Goal: Transaction & Acquisition: Obtain resource

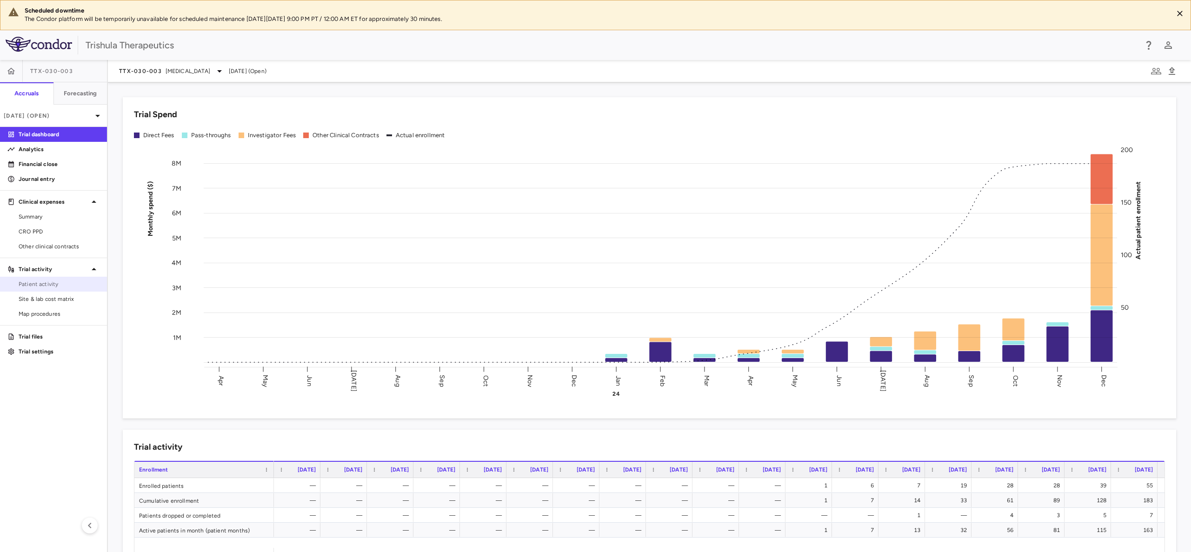
click at [34, 281] on span "Patient activity" at bounding box center [59, 284] width 81 height 8
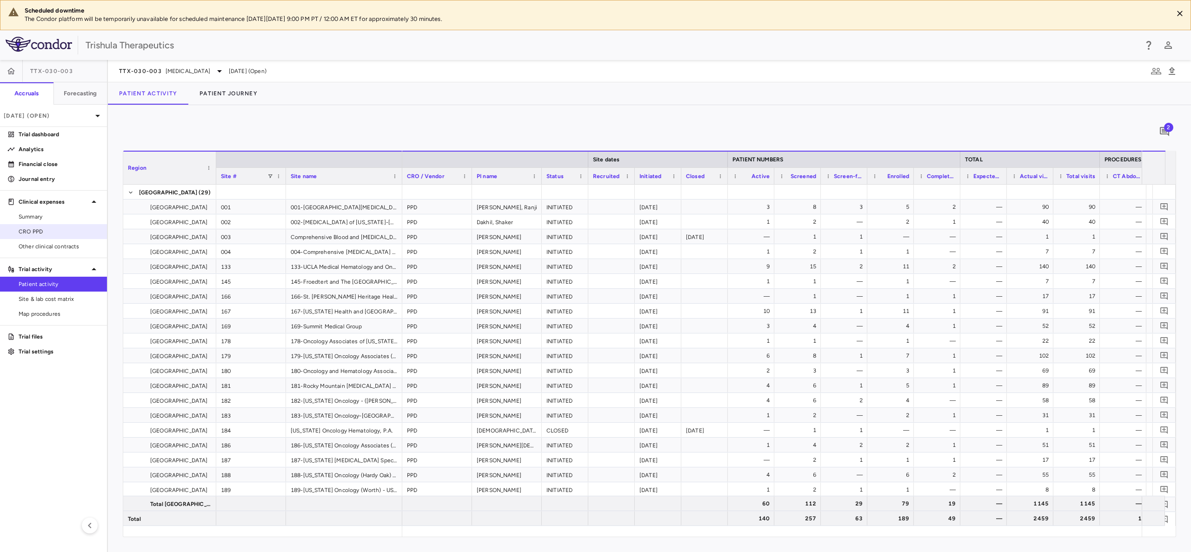
click at [37, 233] on span "CRO PPD" at bounding box center [59, 231] width 81 height 8
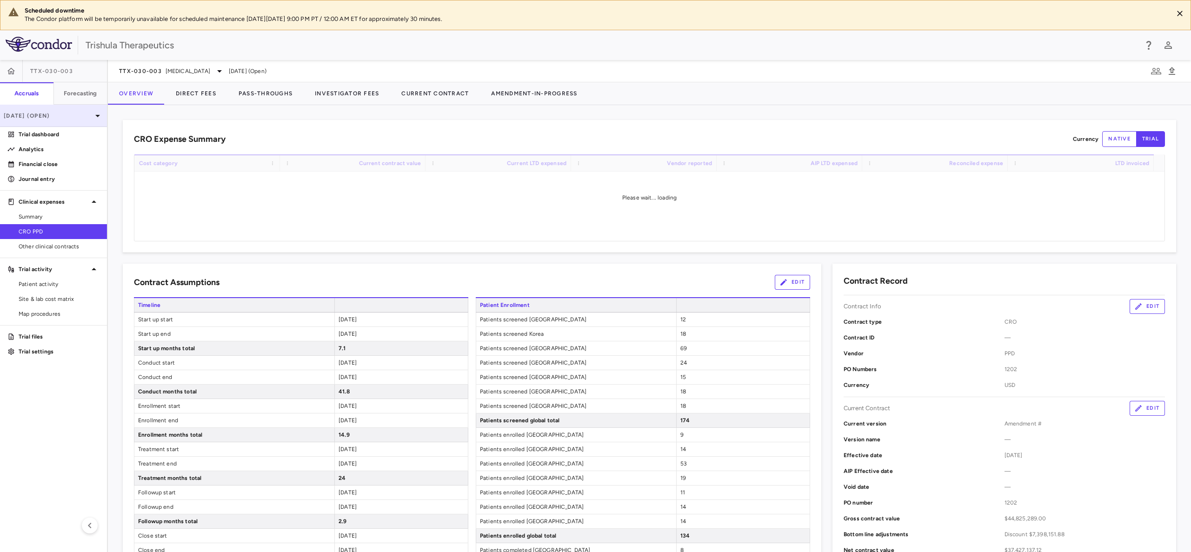
click at [90, 117] on p "[DATE] (Open)" at bounding box center [48, 116] width 88 height 8
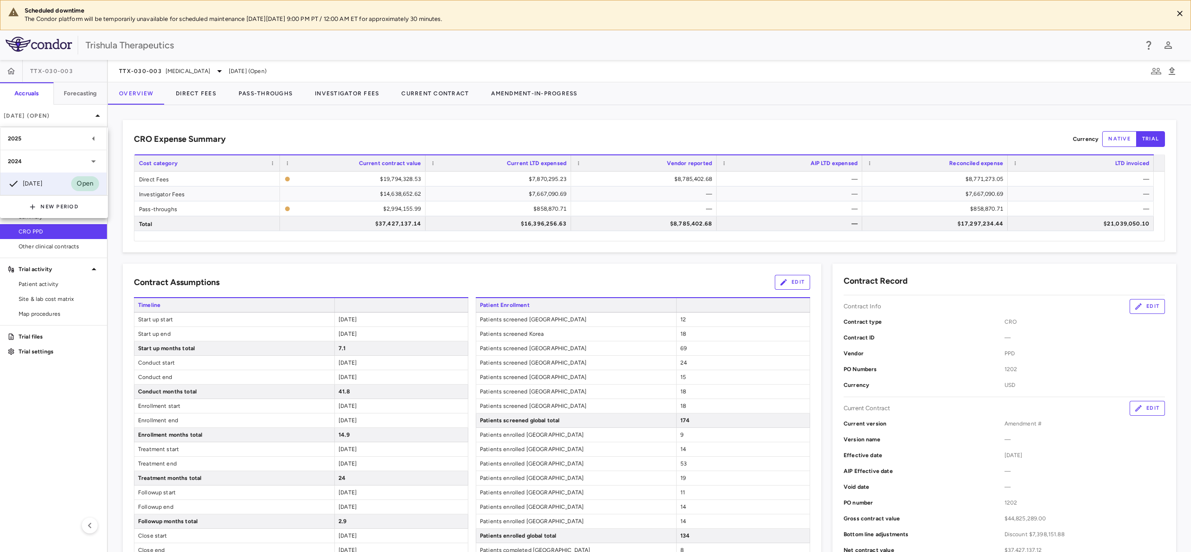
click at [92, 140] on icon at bounding box center [93, 138] width 11 height 11
click at [25, 224] on div "[DATE]" at bounding box center [25, 228] width 34 height 11
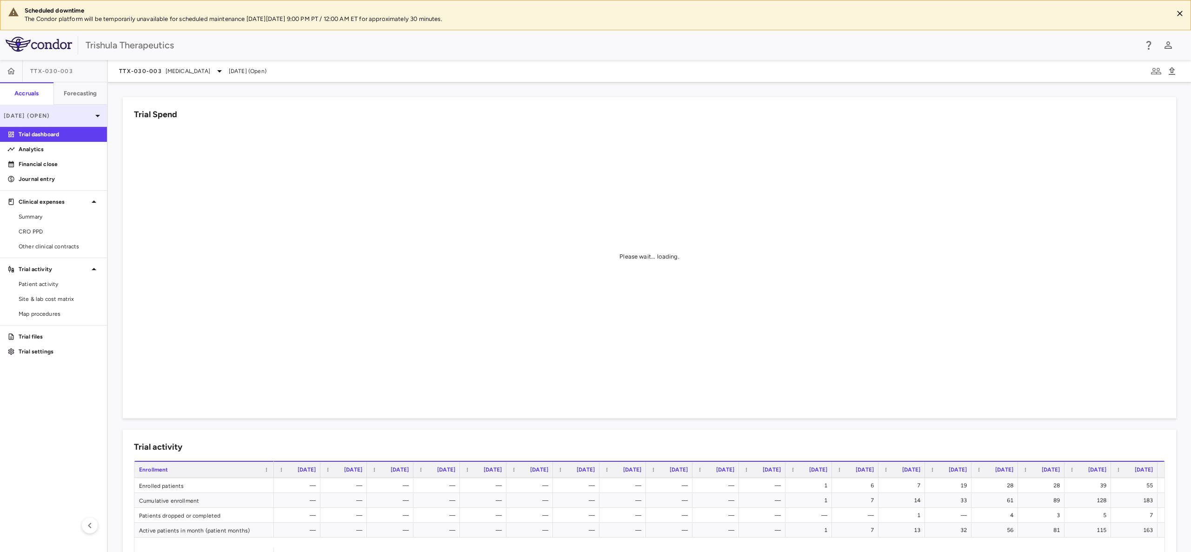
click at [87, 110] on div "[DATE] (Open)" at bounding box center [53, 116] width 107 height 22
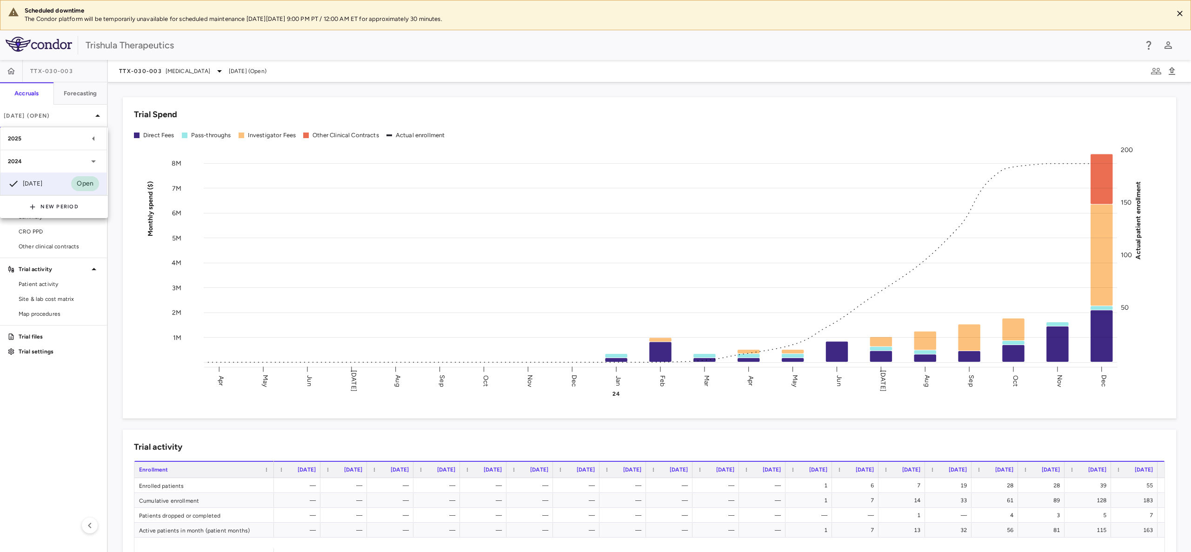
click at [93, 135] on icon at bounding box center [93, 138] width 11 height 11
click at [42, 178] on div "[DATE]" at bounding box center [25, 183] width 34 height 11
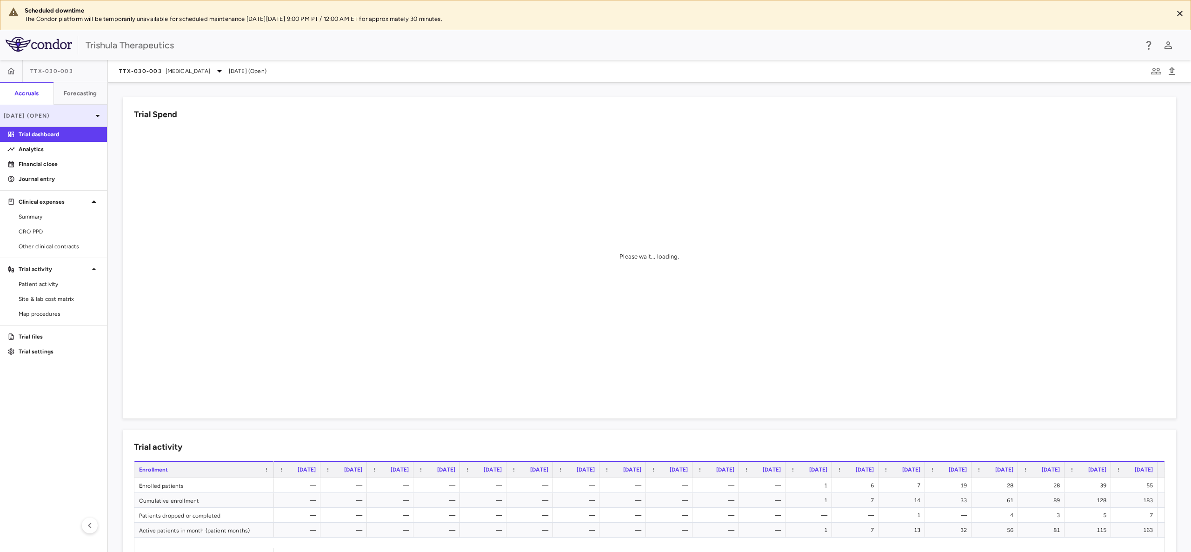
click at [67, 119] on p "[DATE] (Open)" at bounding box center [48, 116] width 88 height 8
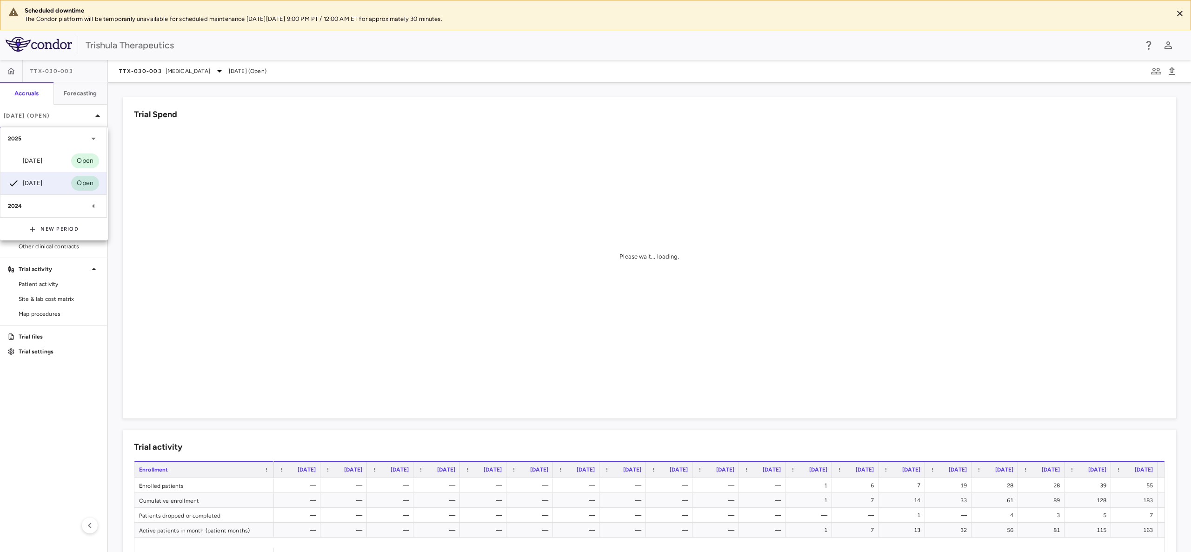
click at [39, 209] on div "2024" at bounding box center [48, 206] width 80 height 8
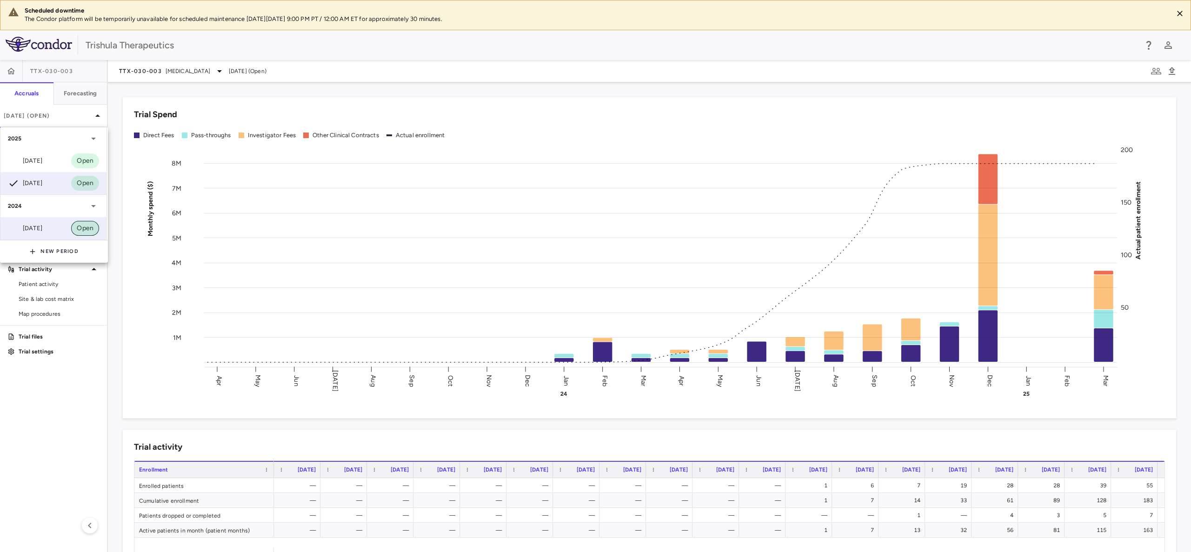
click at [83, 226] on span "Open" at bounding box center [85, 228] width 28 height 10
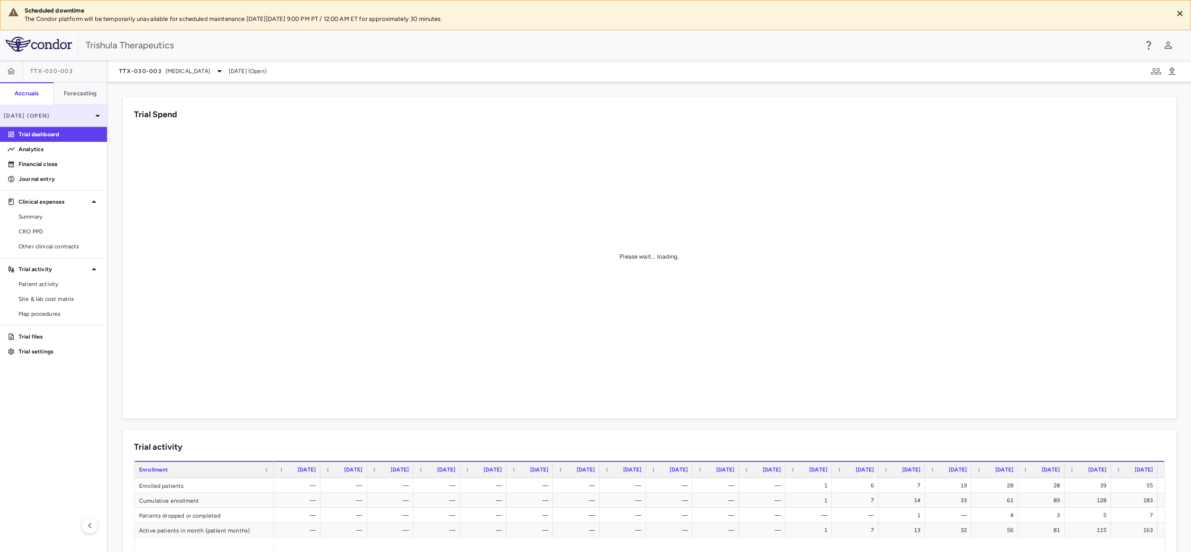
click at [95, 114] on icon at bounding box center [97, 115] width 11 height 11
click at [95, 114] on div at bounding box center [595, 276] width 1191 height 552
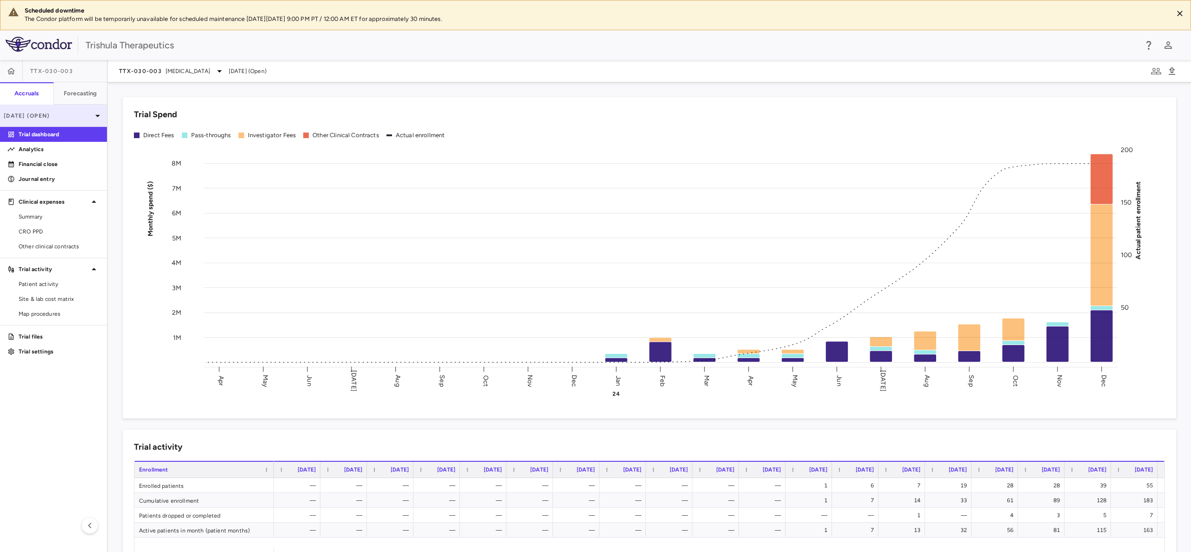
drag, startPoint x: 54, startPoint y: 116, endPoint x: 86, endPoint y: 112, distance: 31.9
click at [86, 112] on p "[DATE] (Open)" at bounding box center [48, 116] width 88 height 8
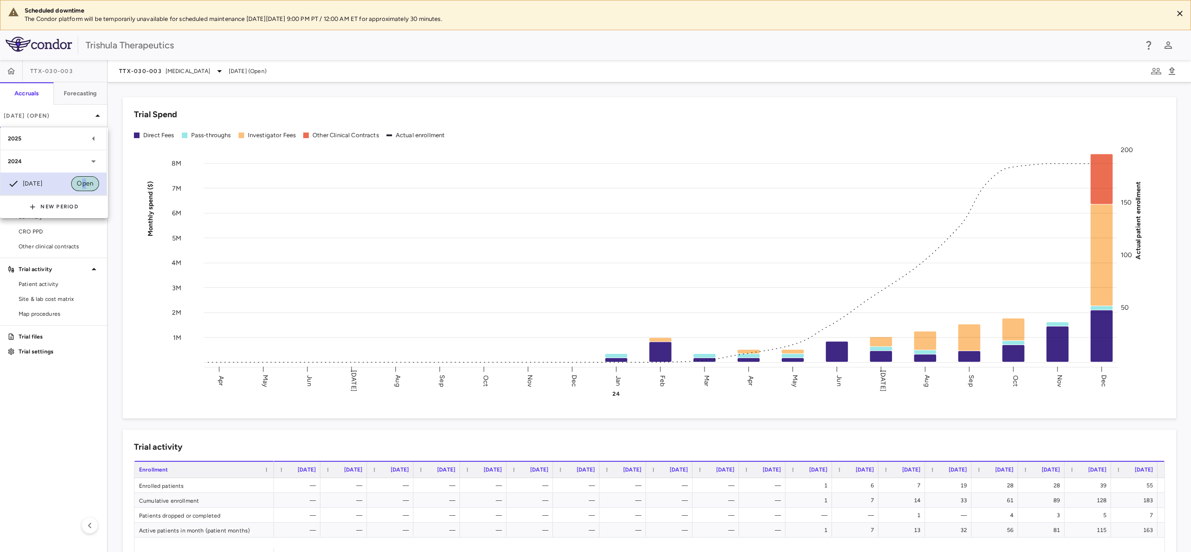
click at [85, 181] on span "Open" at bounding box center [85, 184] width 28 height 10
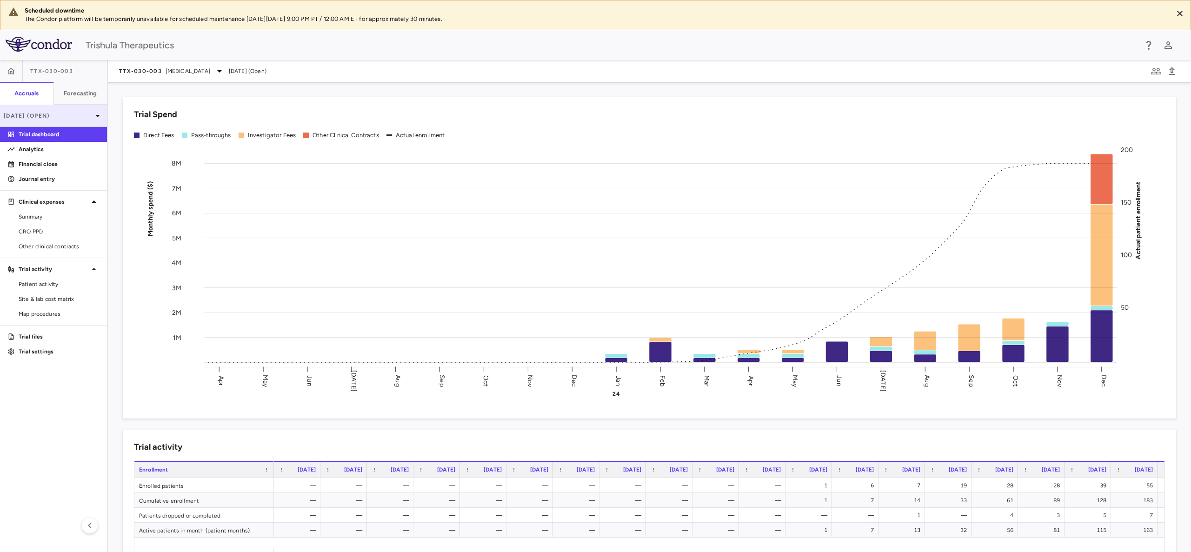
click at [7, 113] on p "[DATE] (Open)" at bounding box center [48, 116] width 88 height 8
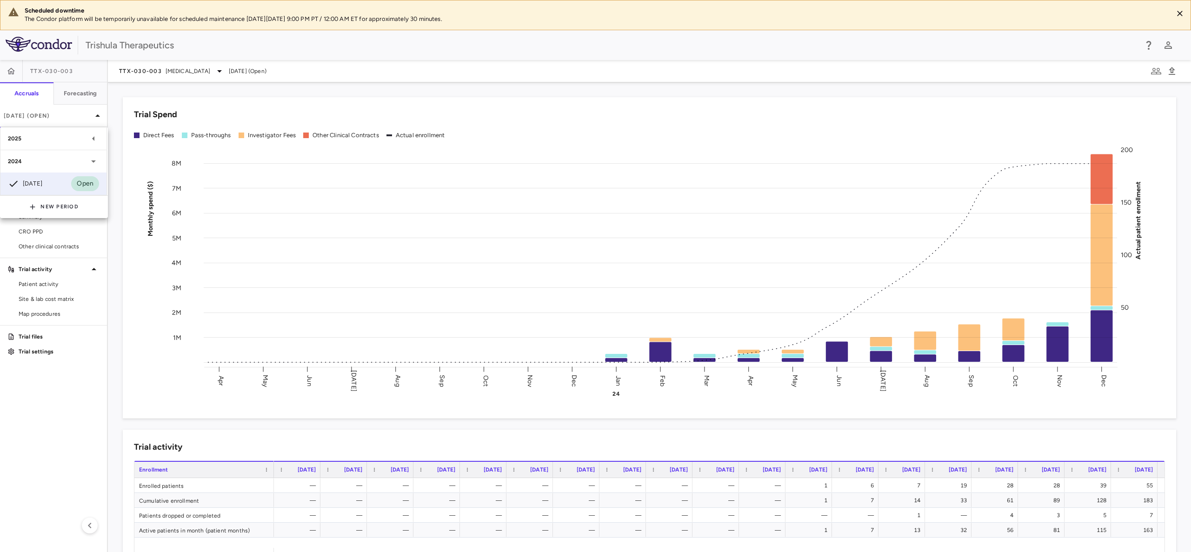
click at [224, 71] on div at bounding box center [595, 276] width 1191 height 552
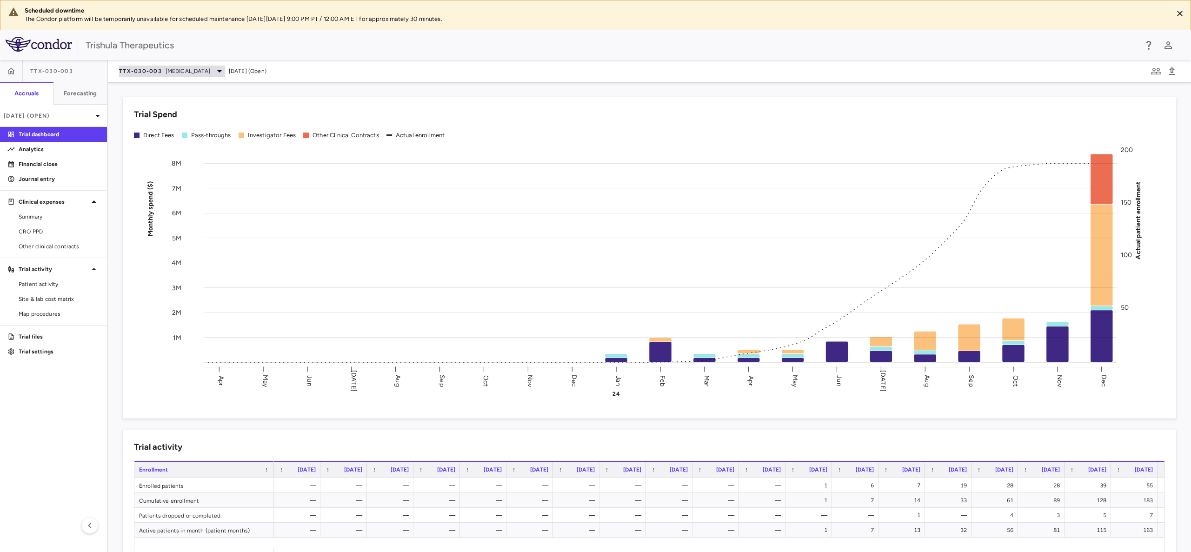
click at [220, 71] on icon at bounding box center [219, 71] width 5 height 2
click at [194, 68] on div at bounding box center [595, 276] width 1191 height 552
click at [1155, 72] on icon "button" at bounding box center [1156, 71] width 10 height 7
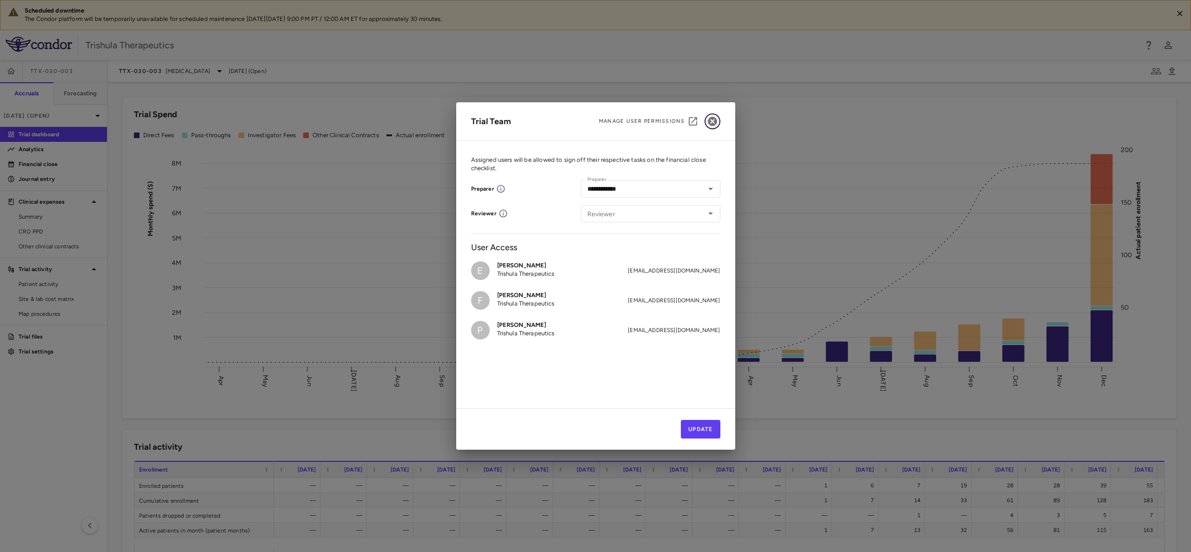
click at [712, 116] on icon "button" at bounding box center [712, 121] width 11 height 11
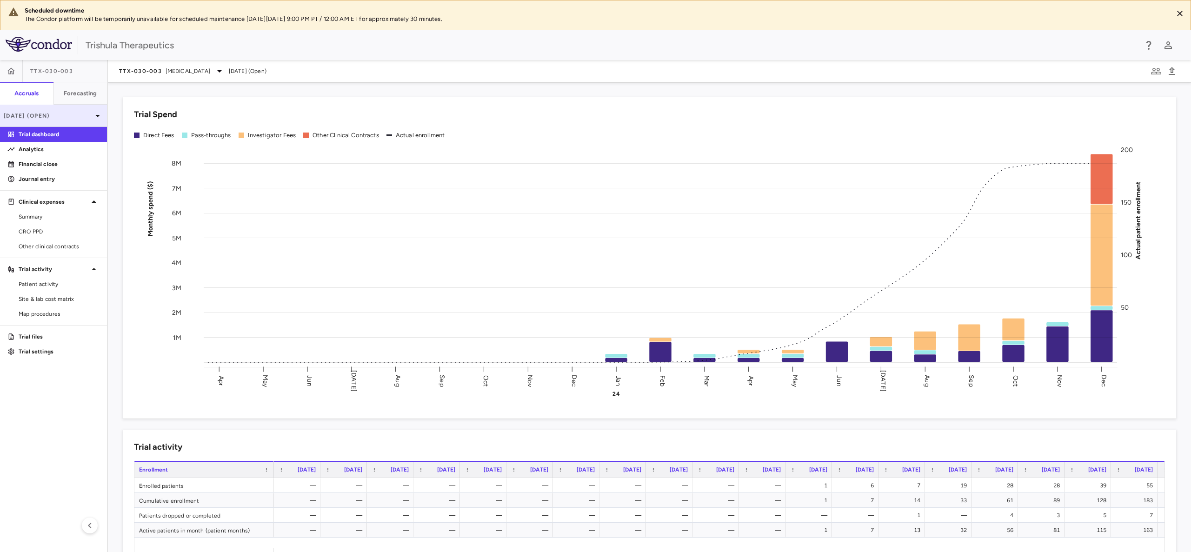
click at [20, 113] on p "[DATE] (Open)" at bounding box center [48, 116] width 88 height 8
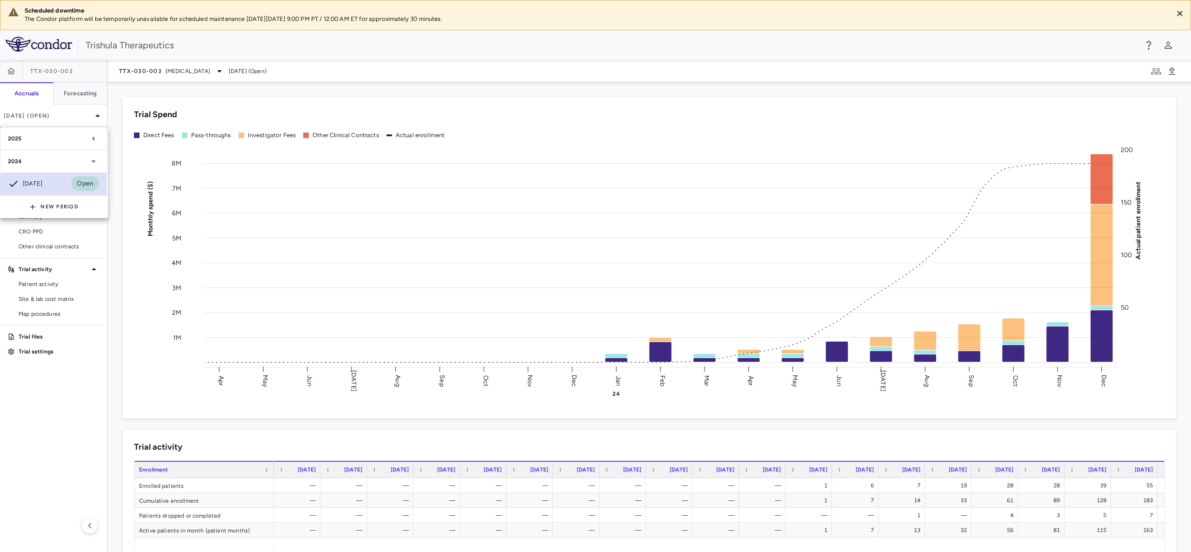
click at [12, 183] on icon at bounding box center [13, 183] width 11 height 11
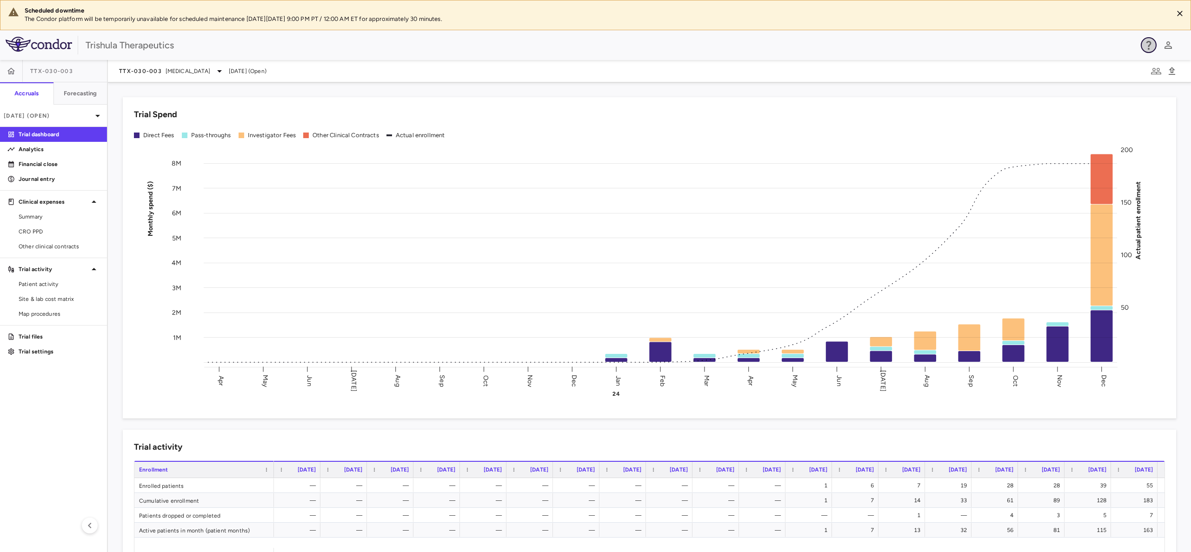
drag, startPoint x: 68, startPoint y: 112, endPoint x: 1148, endPoint y: 47, distance: 1082.0
click at [1148, 47] on icon "button" at bounding box center [1148, 45] width 11 height 11
click at [1118, 66] on link "FAQ" at bounding box center [1104, 73] width 87 height 26
click at [778, 42] on div at bounding box center [595, 276] width 1191 height 552
click at [12, 70] on icon "button" at bounding box center [11, 70] width 9 height 9
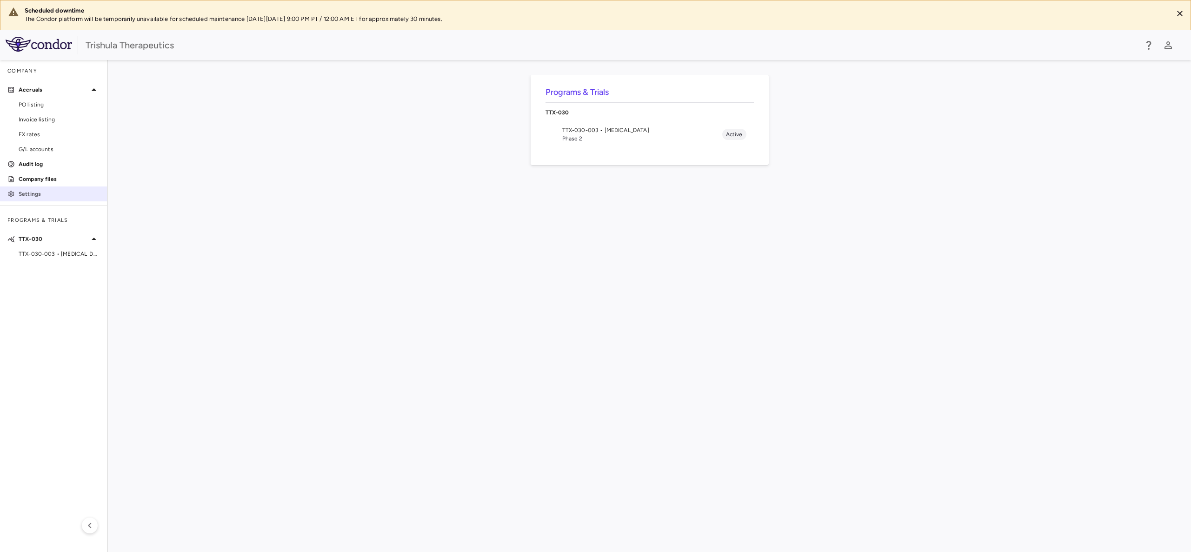
click at [35, 190] on p "Settings" at bounding box center [59, 194] width 81 height 8
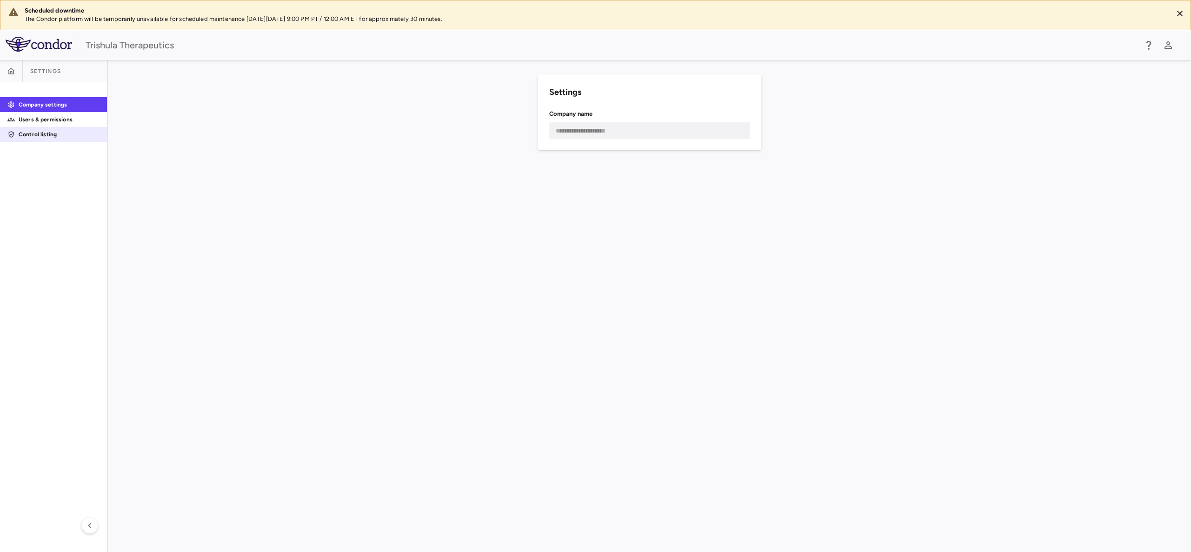
click at [33, 132] on p "Control listing" at bounding box center [59, 134] width 81 height 8
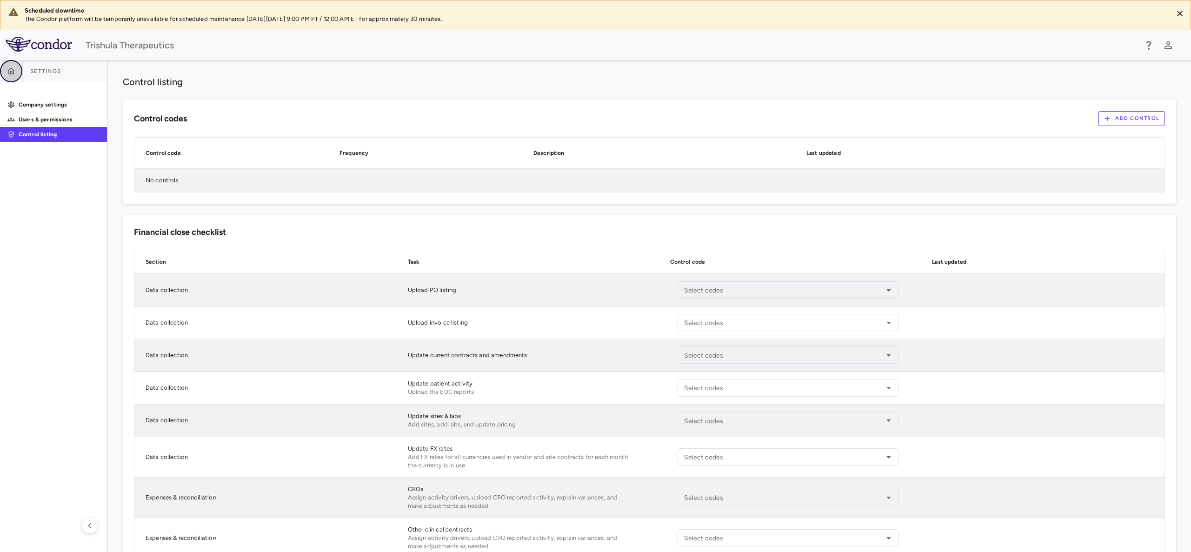
click at [11, 72] on icon "button" at bounding box center [11, 70] width 8 height 7
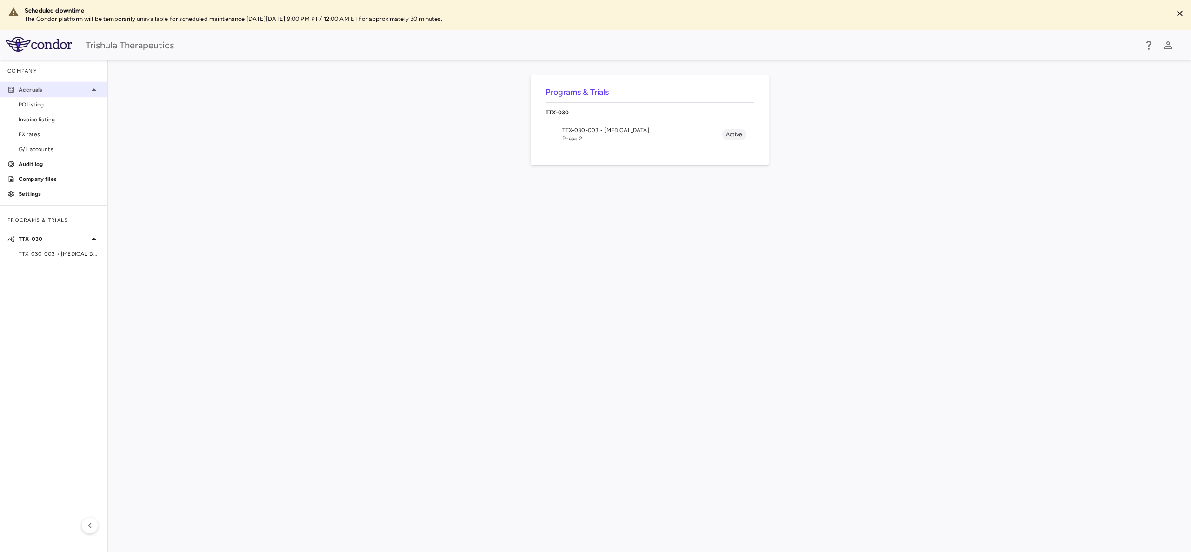
click at [30, 93] on p "Accruals" at bounding box center [54, 90] width 70 height 8
click at [31, 176] on p "Company files" at bounding box center [59, 179] width 81 height 8
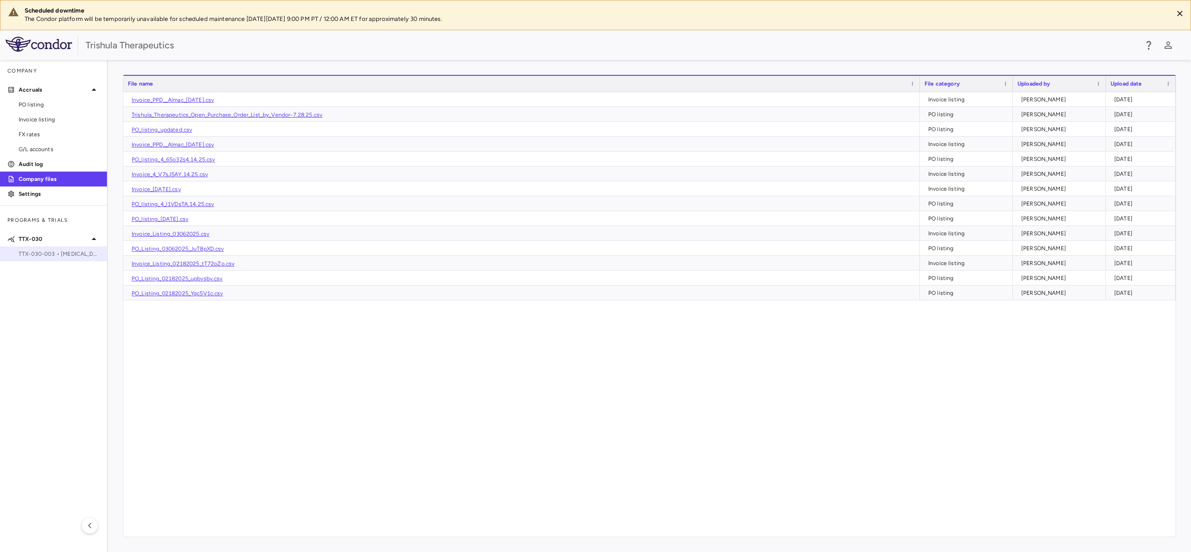
click at [27, 252] on span "TTX-030-003 • [MEDICAL_DATA]" at bounding box center [59, 254] width 81 height 8
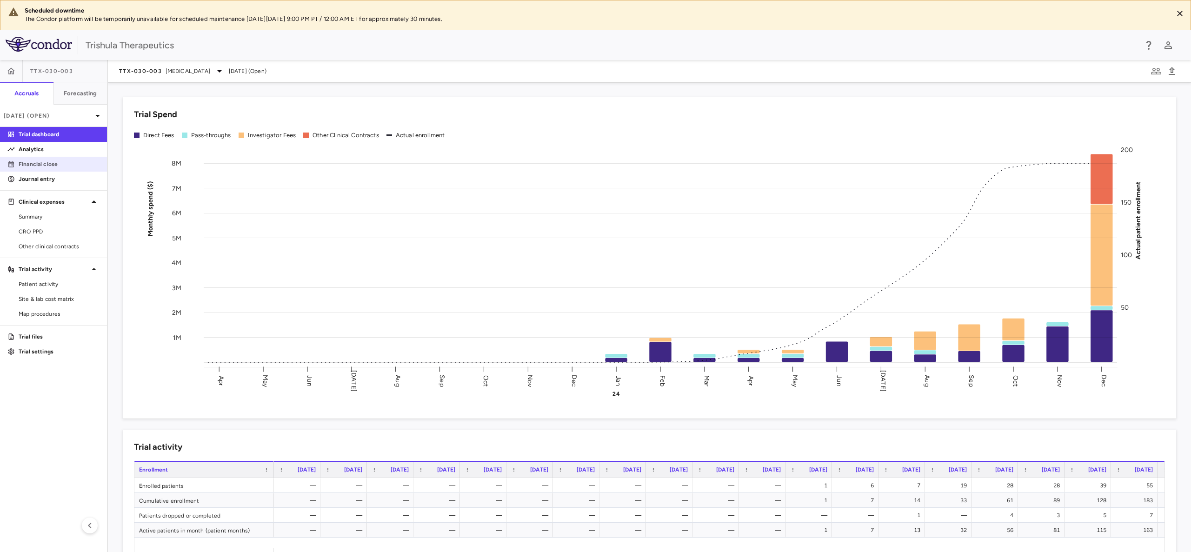
drag, startPoint x: 80, startPoint y: 117, endPoint x: 54, endPoint y: 159, distance: 48.6
click at [54, 159] on link "Financial close" at bounding box center [53, 164] width 107 height 14
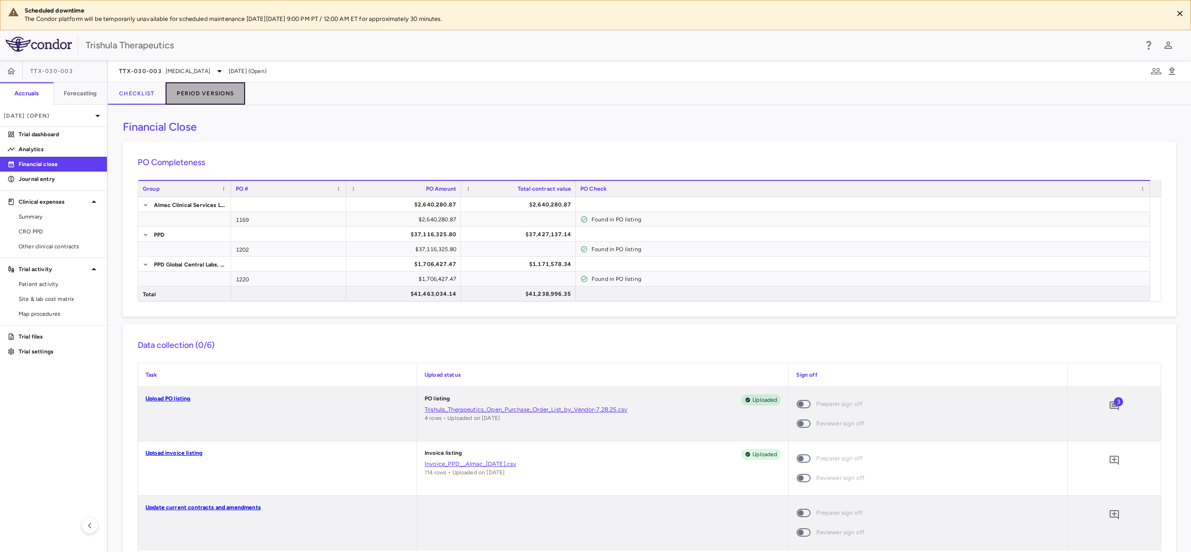
drag, startPoint x: 192, startPoint y: 91, endPoint x: 191, endPoint y: 99, distance: 7.9
click at [191, 99] on button "Period Versions" at bounding box center [206, 93] width 80 height 22
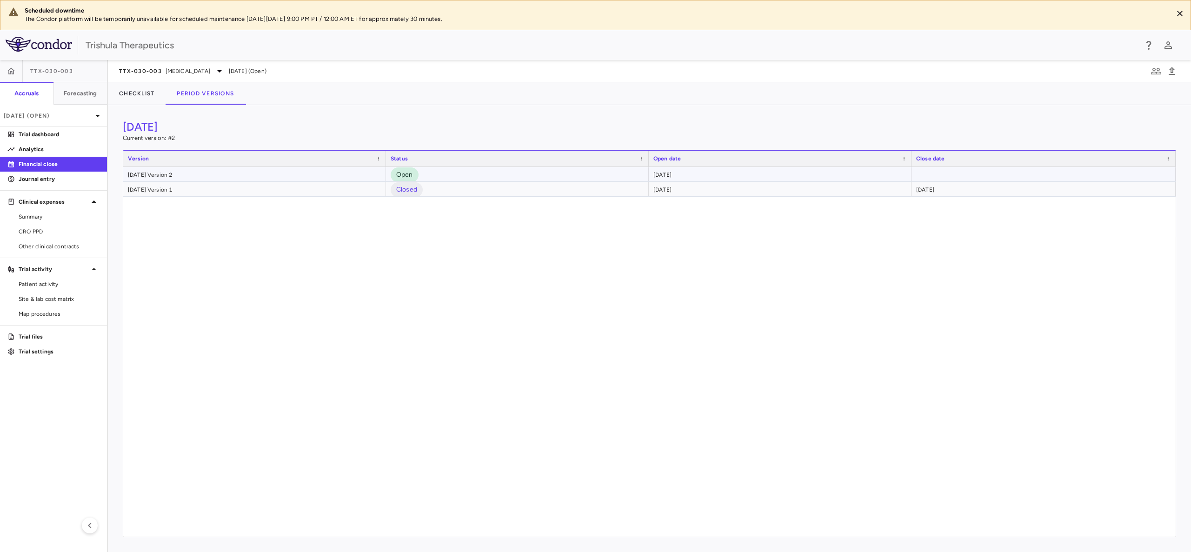
click at [943, 173] on div at bounding box center [1043, 174] width 264 height 14
click at [400, 173] on span "Open" at bounding box center [405, 175] width 28 height 10
click at [219, 73] on icon at bounding box center [219, 71] width 11 height 11
click at [219, 73] on div at bounding box center [595, 276] width 1191 height 552
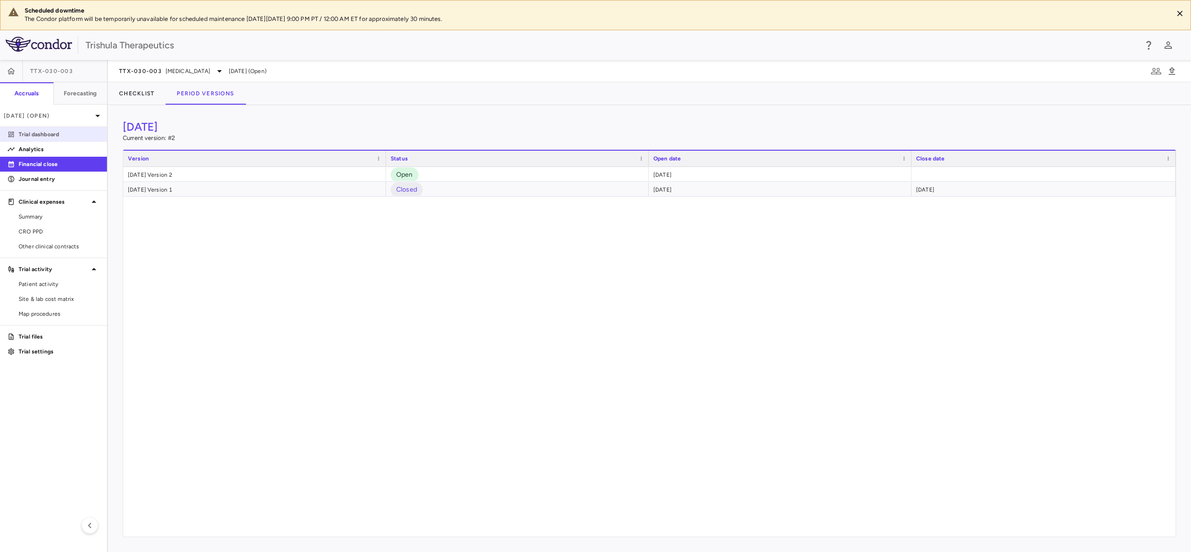
click at [44, 136] on p "Trial dashboard" at bounding box center [59, 134] width 81 height 8
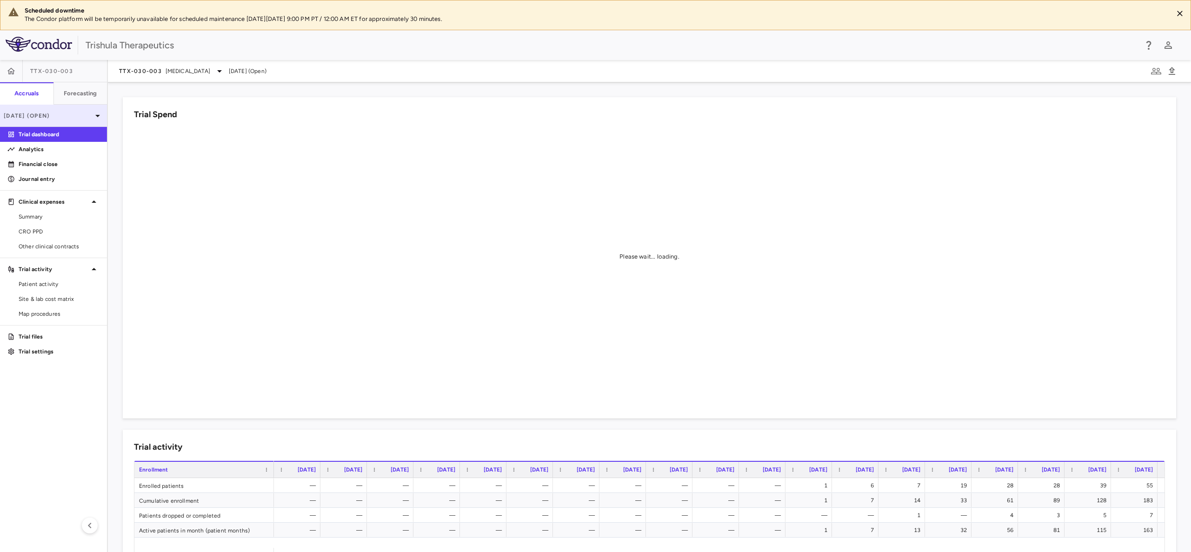
click at [47, 119] on p "[DATE] (Open)" at bounding box center [48, 116] width 88 height 8
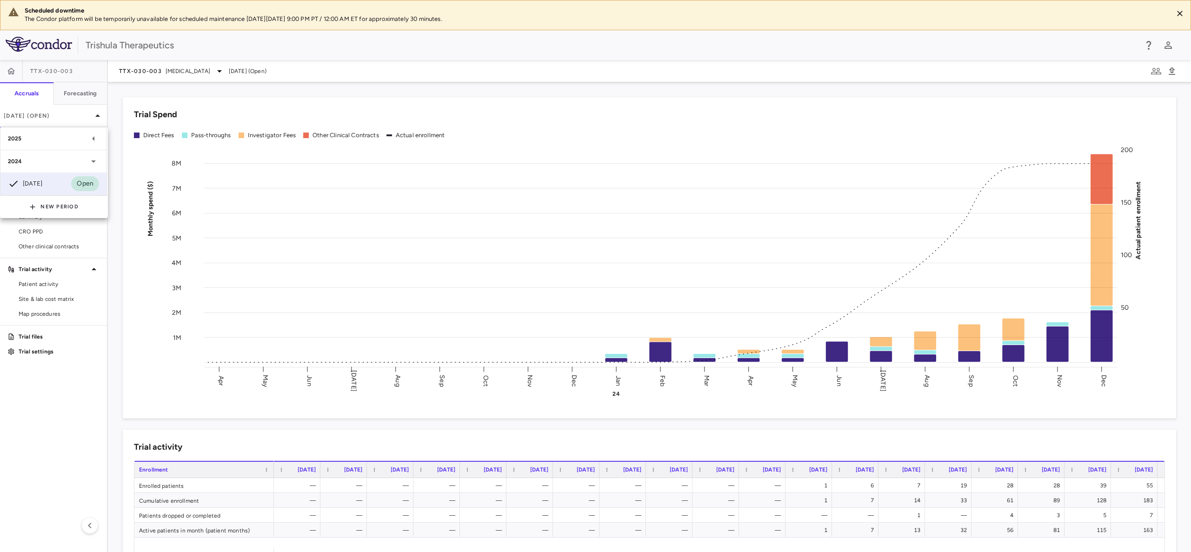
click at [38, 120] on div at bounding box center [595, 276] width 1191 height 552
click at [38, 120] on div "[DATE] (Open)" at bounding box center [53, 116] width 107 height 22
click at [35, 139] on div "2025" at bounding box center [48, 138] width 80 height 8
click at [41, 179] on div "[DATE]" at bounding box center [25, 183] width 34 height 11
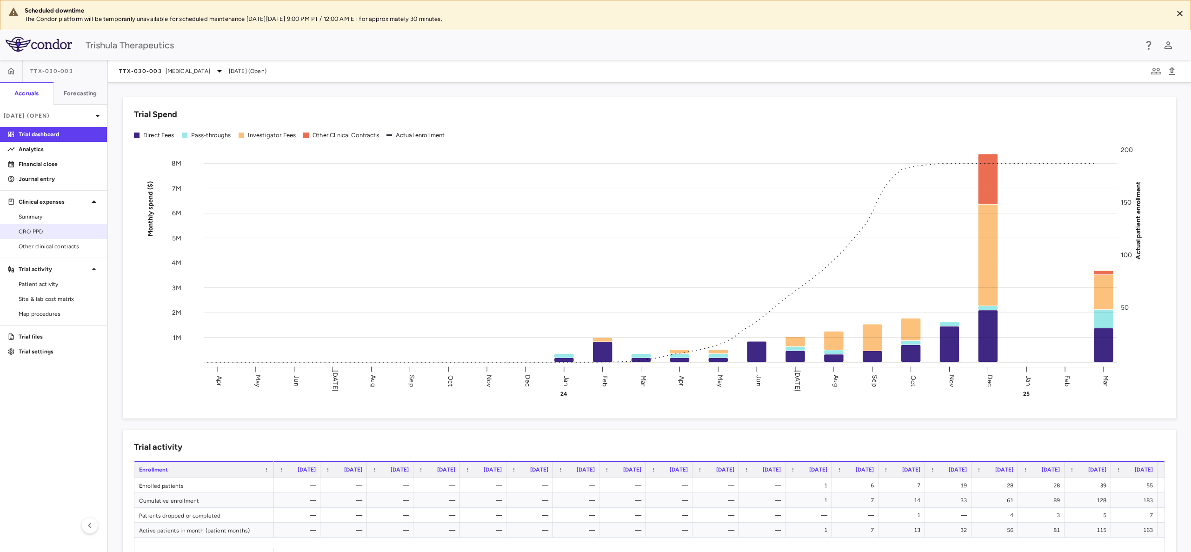
click at [48, 234] on span "CRO PPD" at bounding box center [59, 231] width 81 height 8
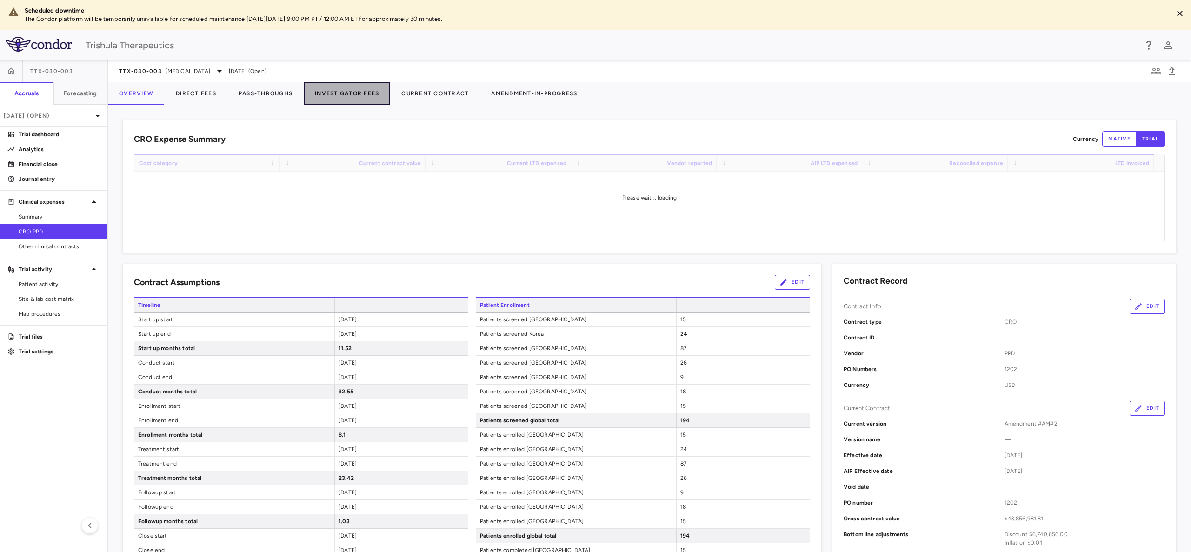
click at [333, 93] on button "Investigator Fees" at bounding box center [347, 93] width 86 height 22
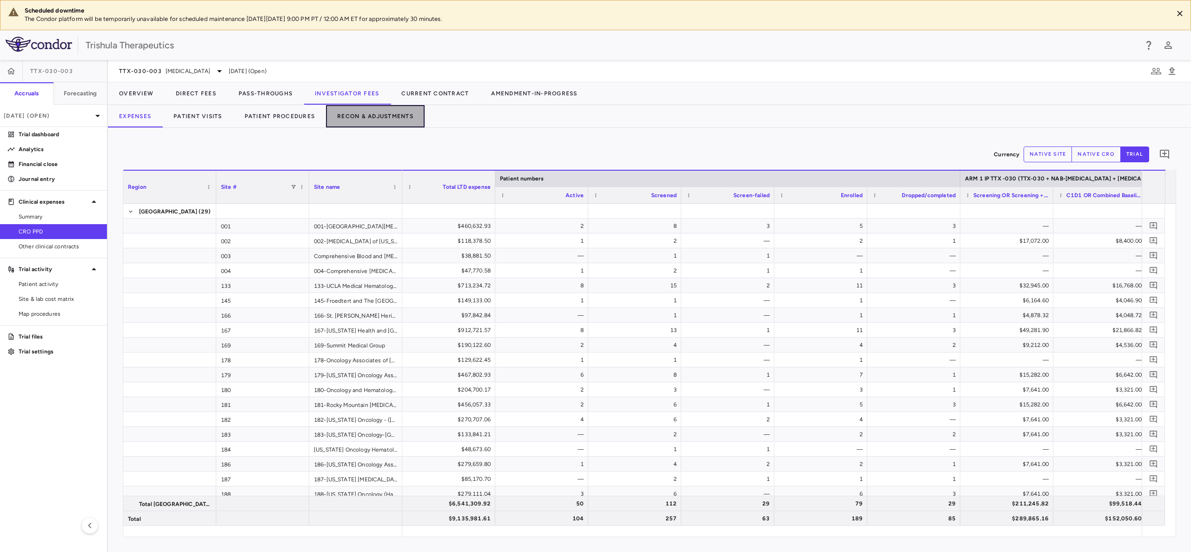
click at [355, 113] on button "Recon & Adjustments" at bounding box center [375, 116] width 99 height 22
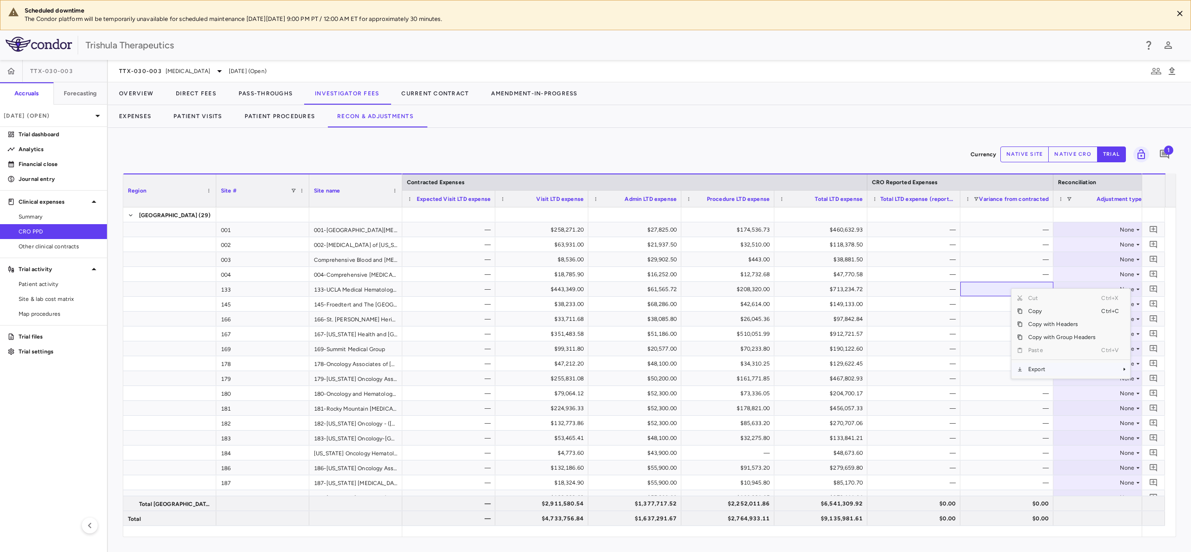
click at [1029, 368] on span "Export" at bounding box center [1061, 369] width 79 height 13
click at [989, 385] on span "Excel Export" at bounding box center [985, 385] width 44 height 13
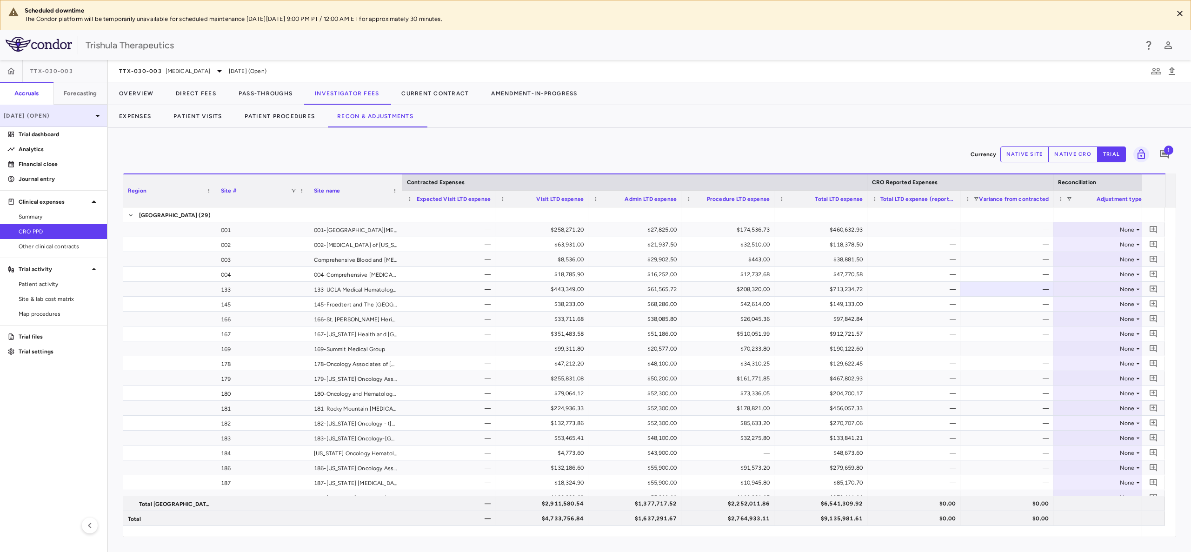
click at [58, 122] on div "[DATE] (Open)" at bounding box center [53, 116] width 107 height 22
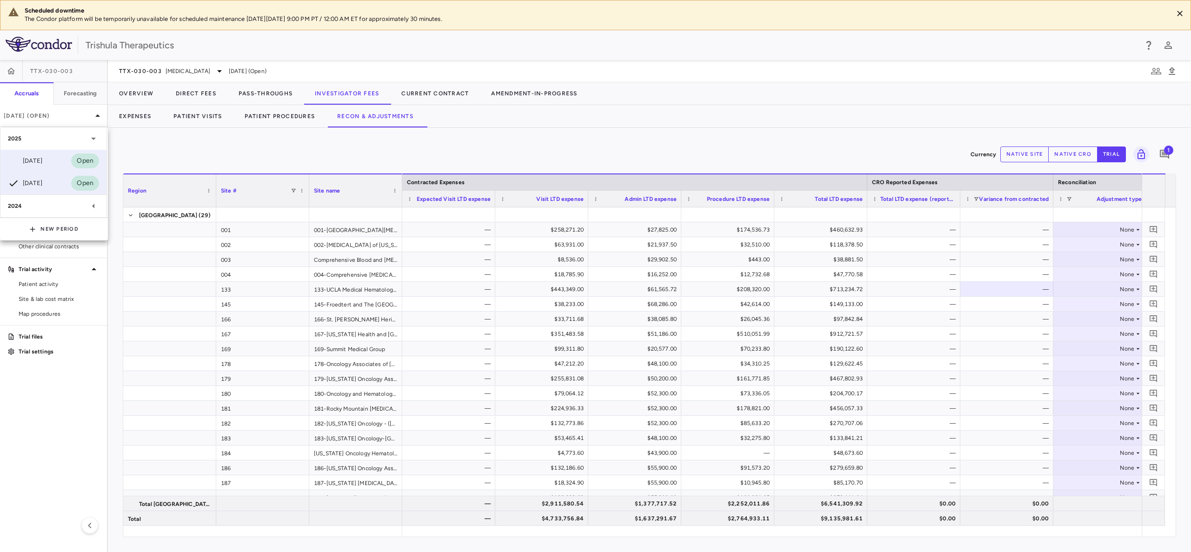
click at [42, 155] on div "[DATE]" at bounding box center [25, 160] width 34 height 11
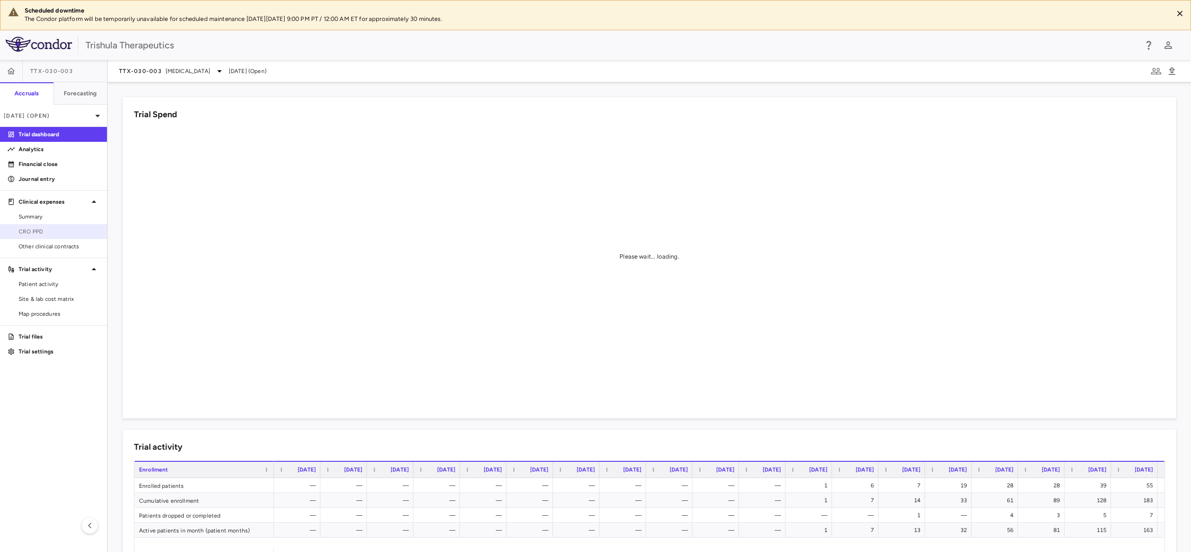
click at [20, 231] on span "CRO PPD" at bounding box center [59, 231] width 81 height 8
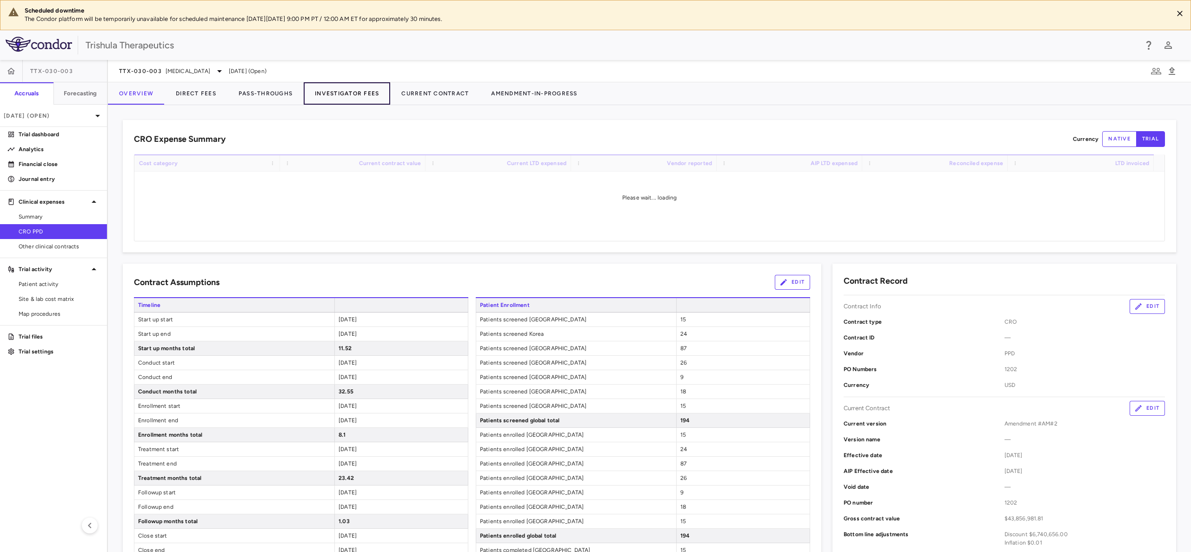
click at [325, 92] on button "Investigator Fees" at bounding box center [347, 93] width 86 height 22
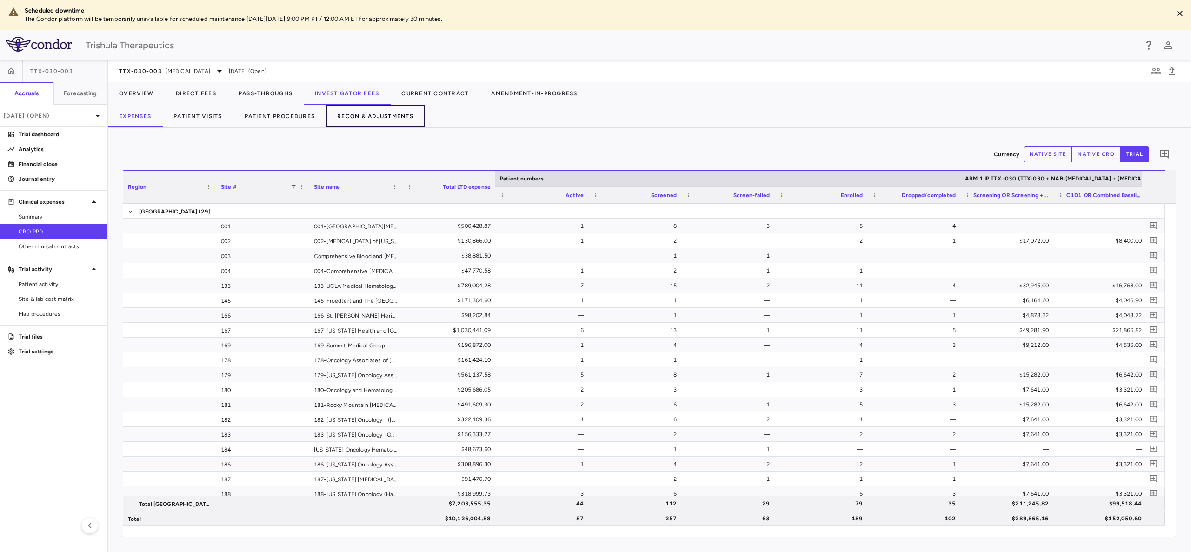
click at [400, 115] on button "Recon & Adjustments" at bounding box center [375, 116] width 99 height 22
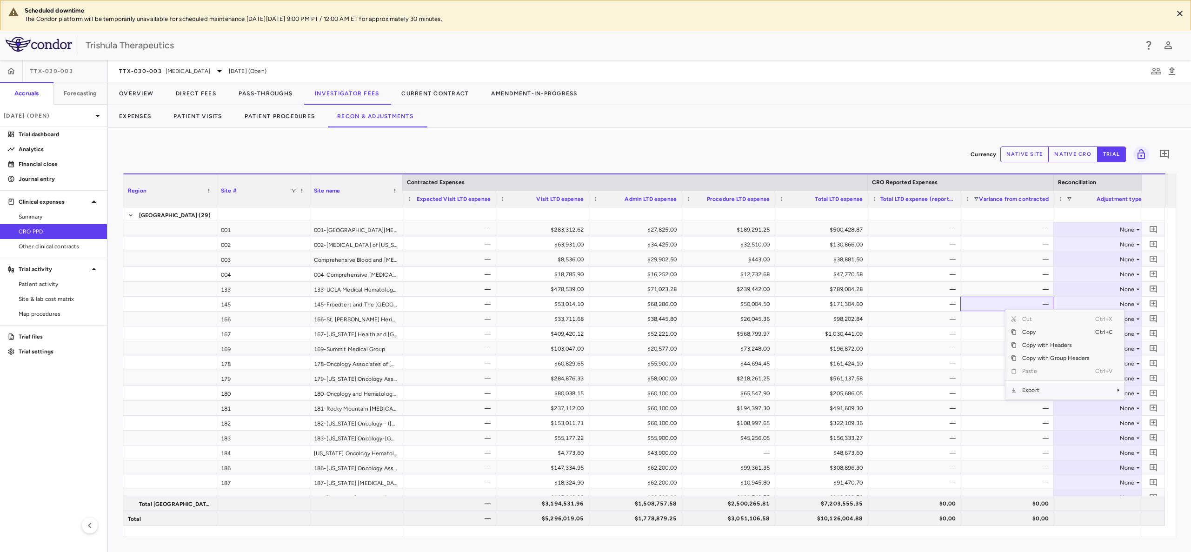
click at [1040, 389] on span "Export" at bounding box center [1055, 390] width 79 height 13
click at [969, 408] on span "Excel Export" at bounding box center [979, 406] width 44 height 13
